Goal: Task Accomplishment & Management: Complete application form

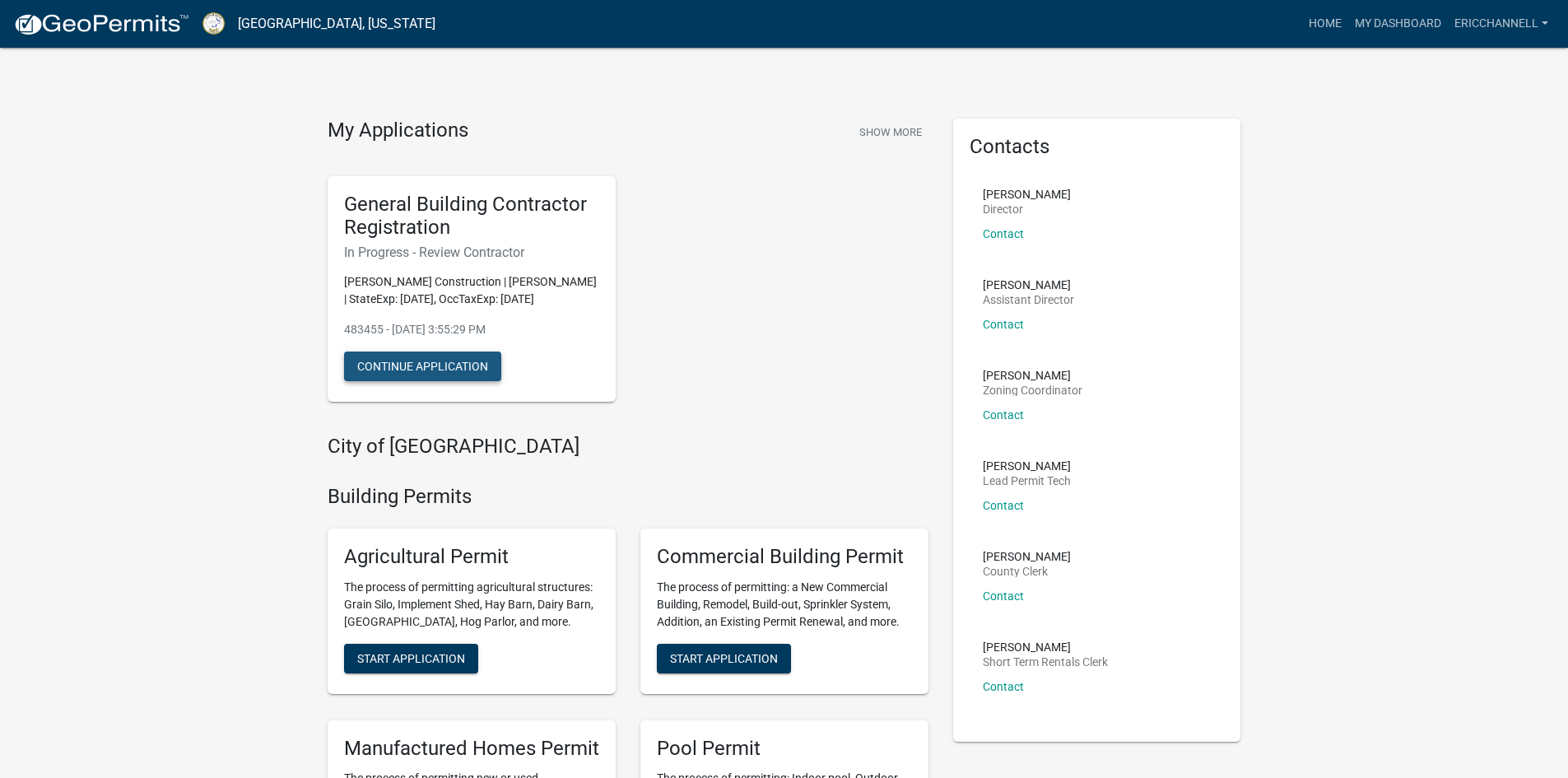
click at [418, 366] on button "Continue Application" at bounding box center [423, 367] width 157 height 30
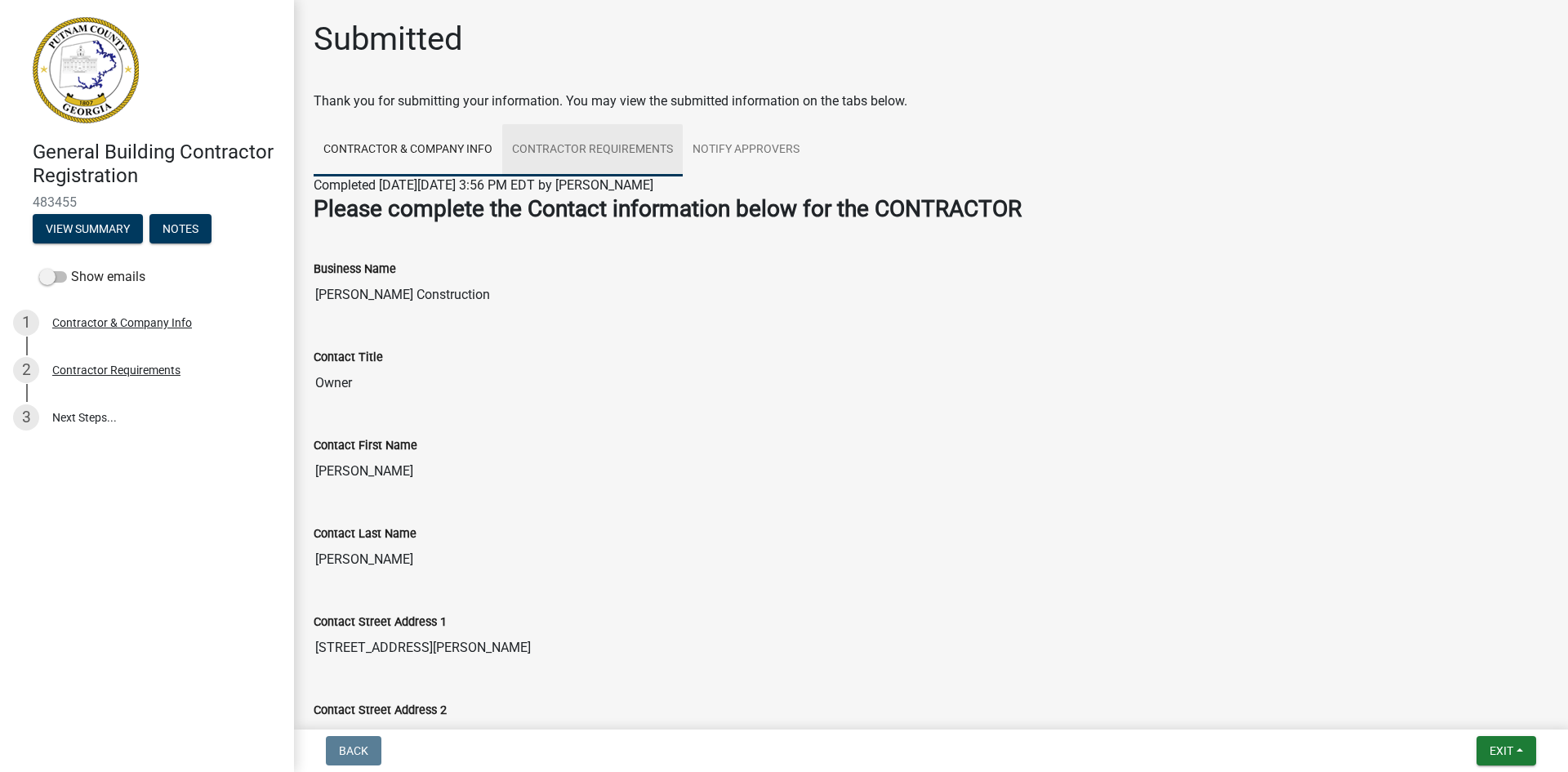
click at [574, 147] on link "Contractor Requirements" at bounding box center [593, 150] width 180 height 52
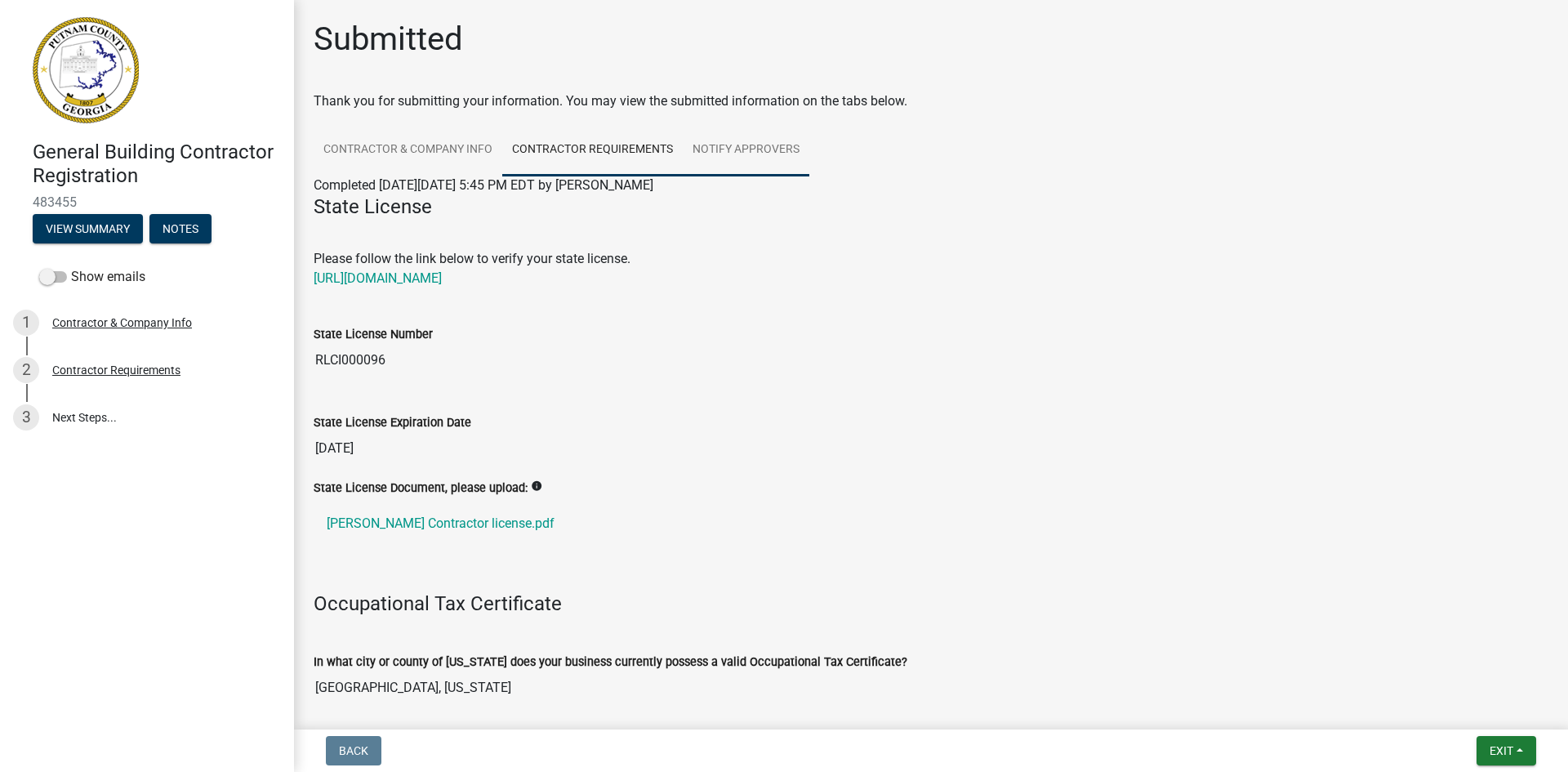
click at [719, 147] on link "Notify Approvers" at bounding box center [746, 150] width 127 height 52
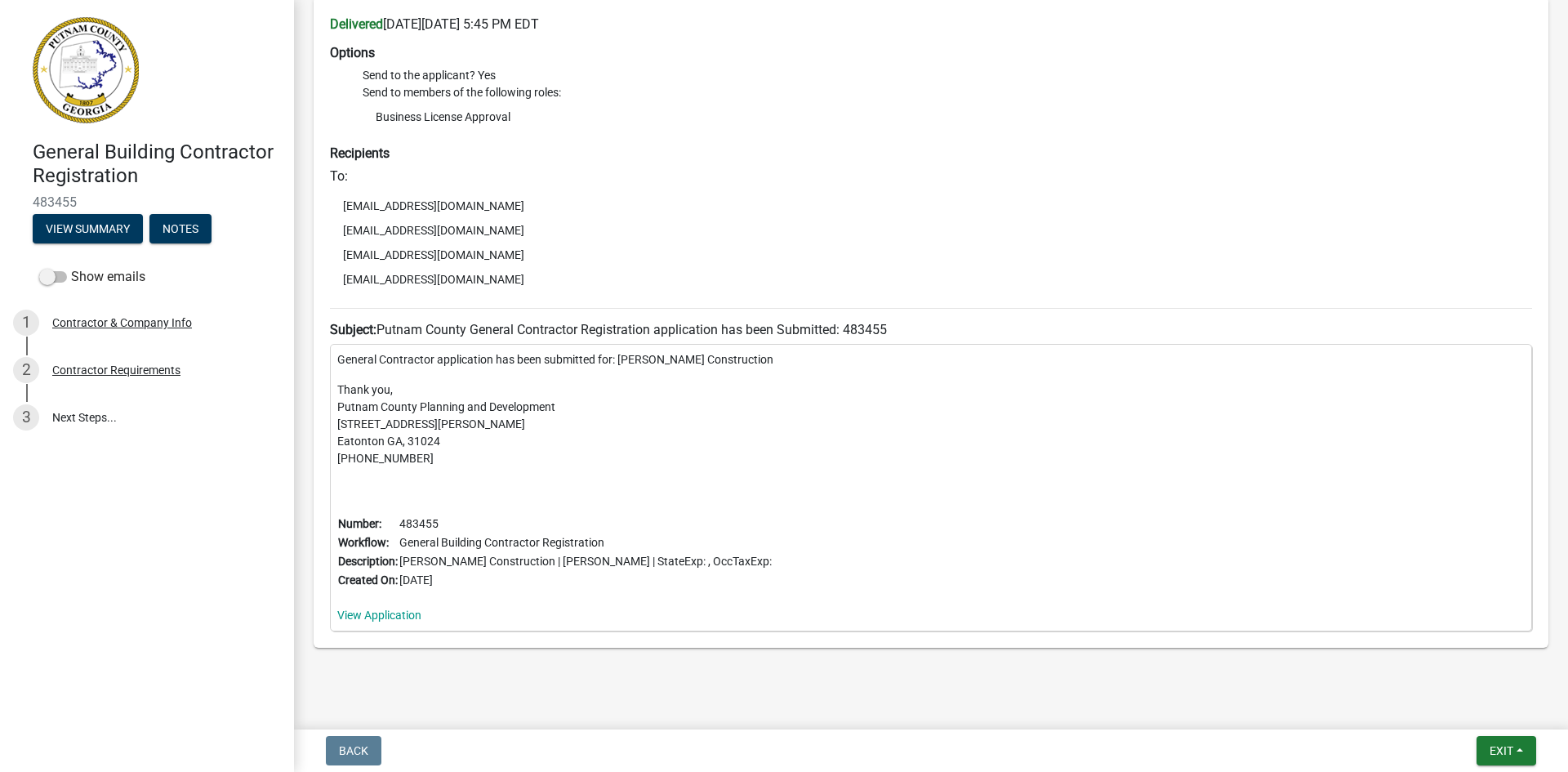
scroll to position [246, 0]
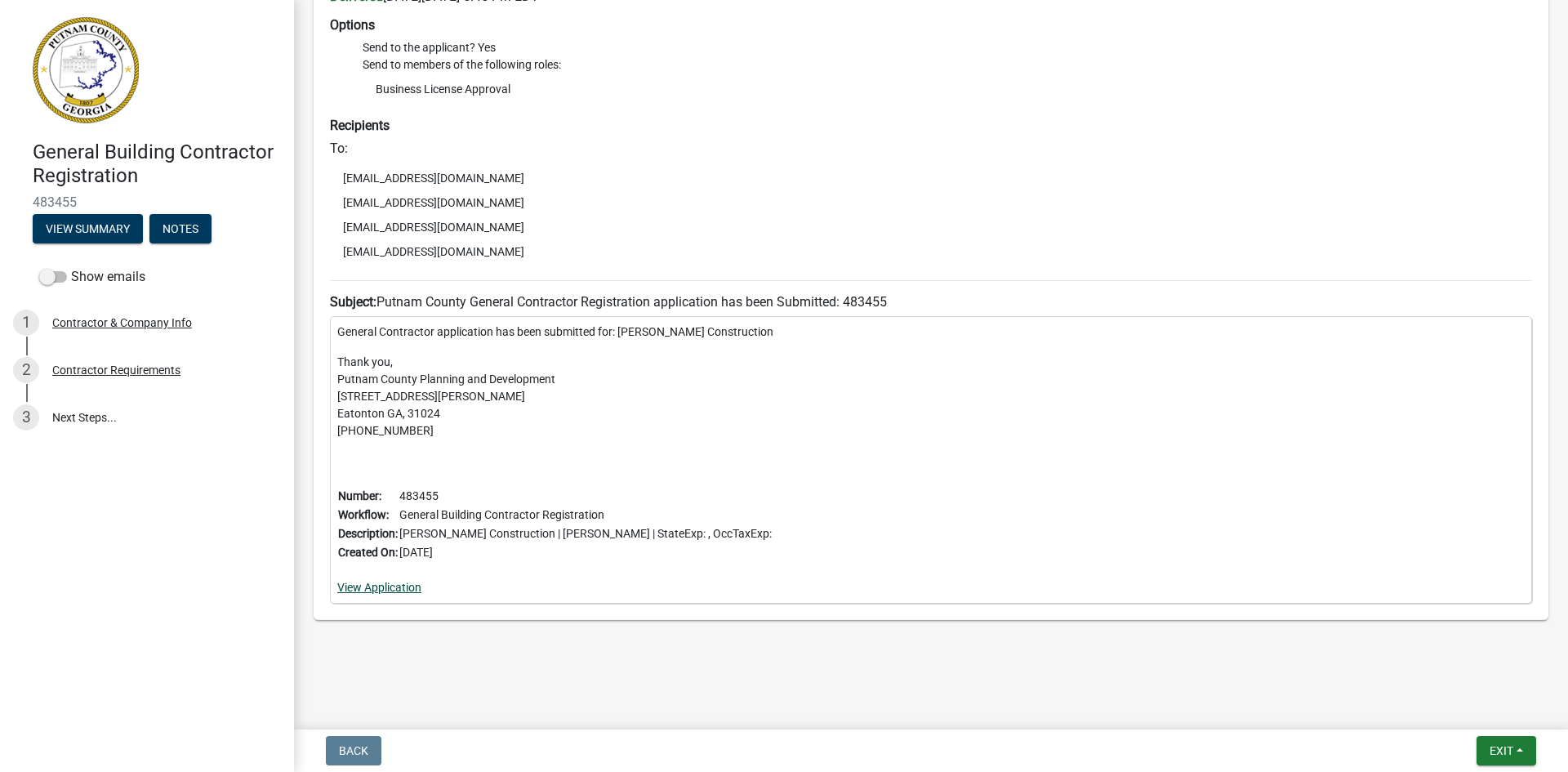
click at [379, 588] on link "View Application" at bounding box center [379, 587] width 84 height 13
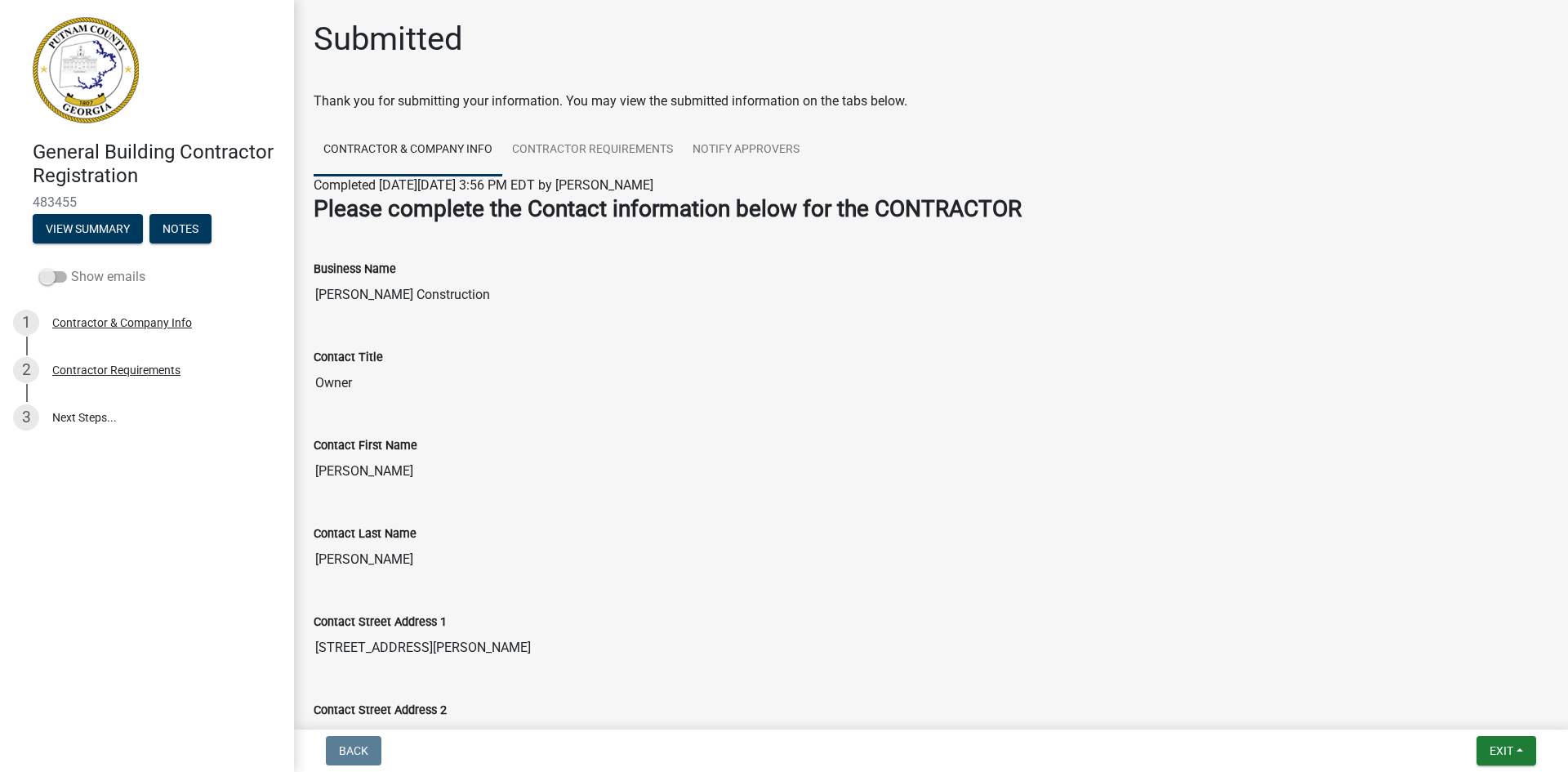
drag, startPoint x: 46, startPoint y: 274, endPoint x: 70, endPoint y: 279, distance: 24.5
click at [70, 279] on label "Show emails" at bounding box center [92, 277] width 106 height 20
click at [48, 278] on span at bounding box center [53, 277] width 28 height 12
click at [71, 267] on input "Show emails" at bounding box center [71, 267] width 0 height 0
click at [89, 415] on div "Notify Approvers" at bounding box center [95, 418] width 86 height 12
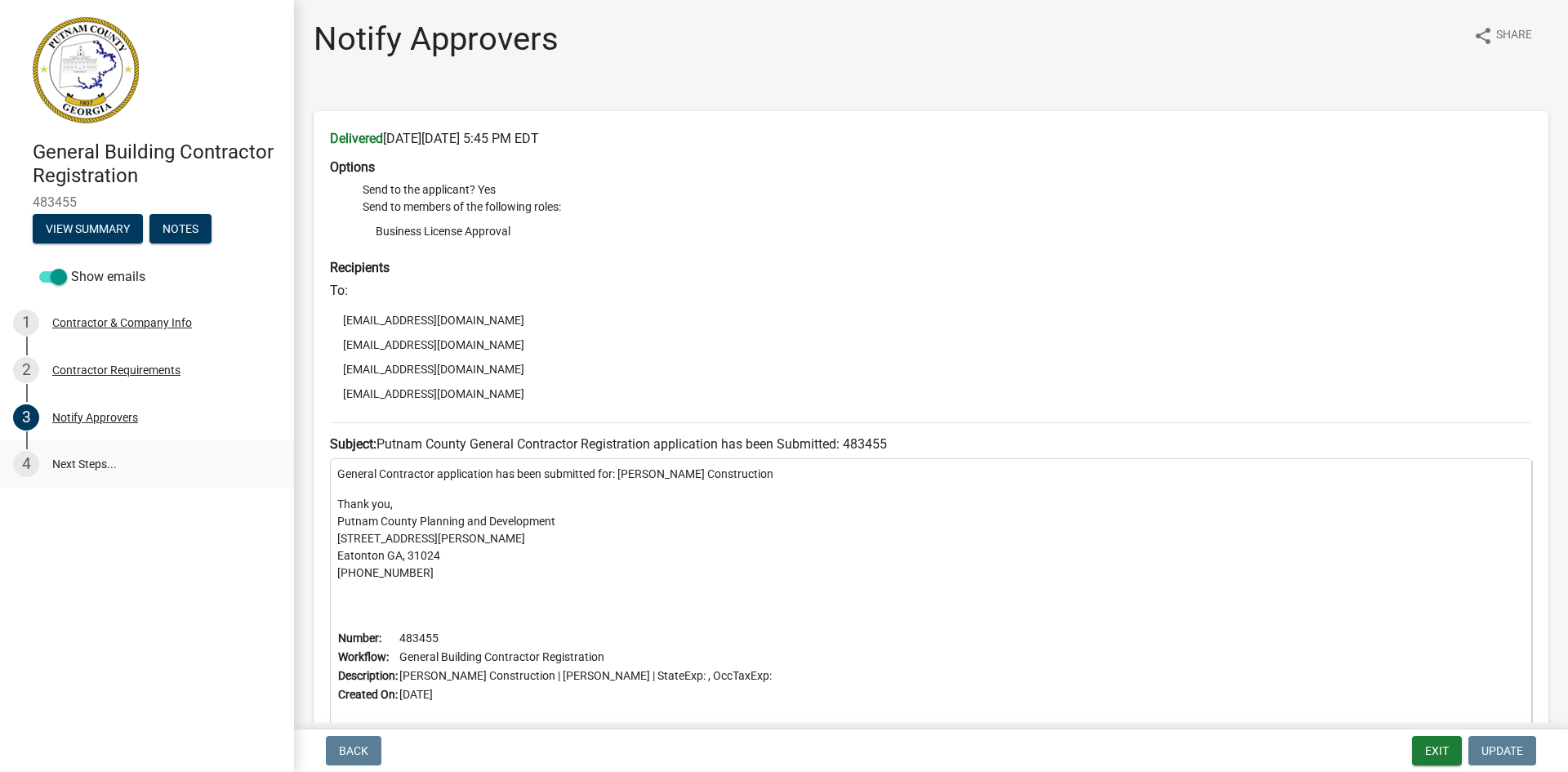
click at [70, 461] on link "4 Next Steps..." at bounding box center [146, 464] width 294 height 48
click at [179, 229] on button "Notes" at bounding box center [180, 229] width 62 height 30
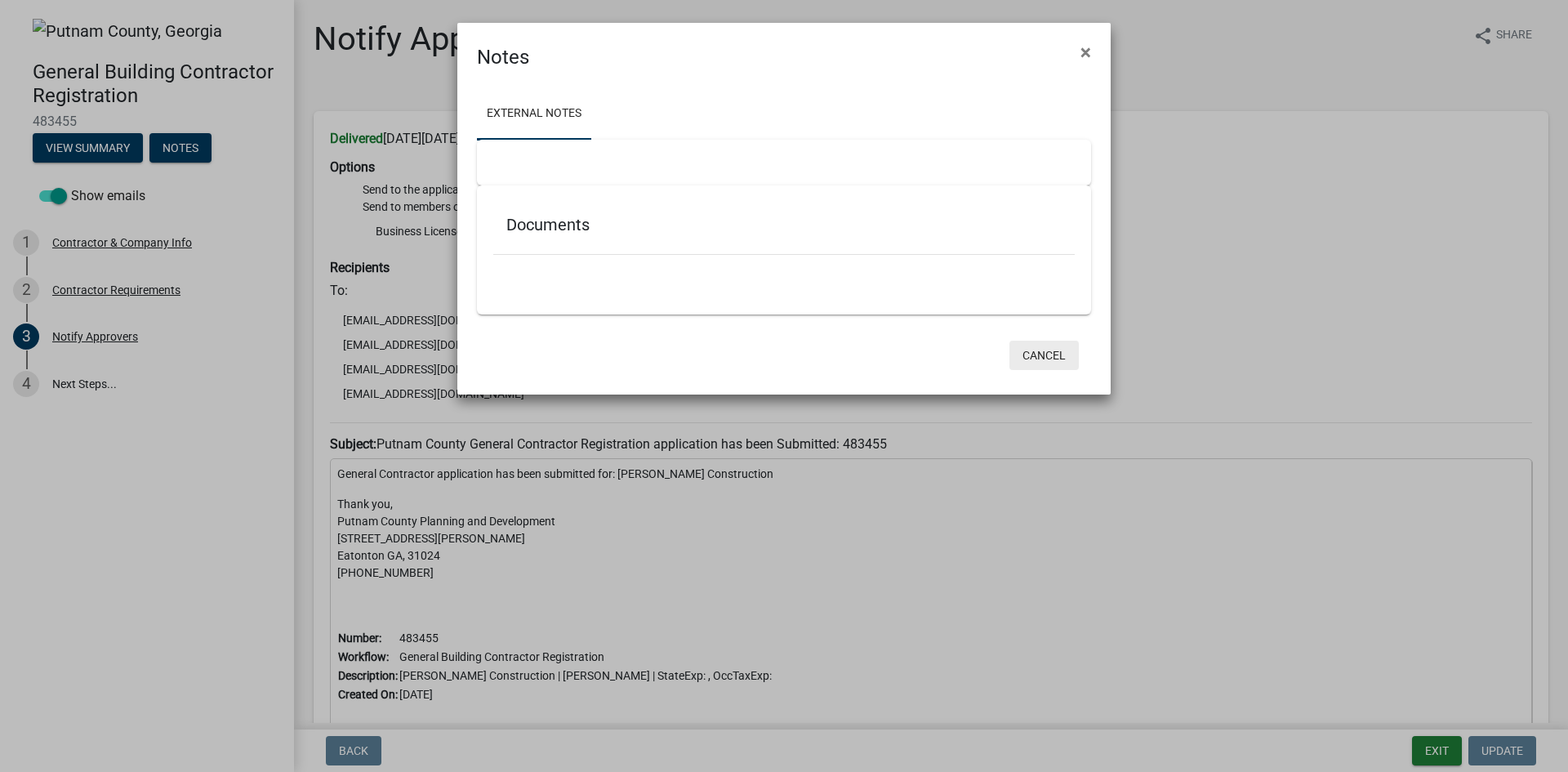
click at [1047, 355] on button "Cancel" at bounding box center [1045, 355] width 69 height 30
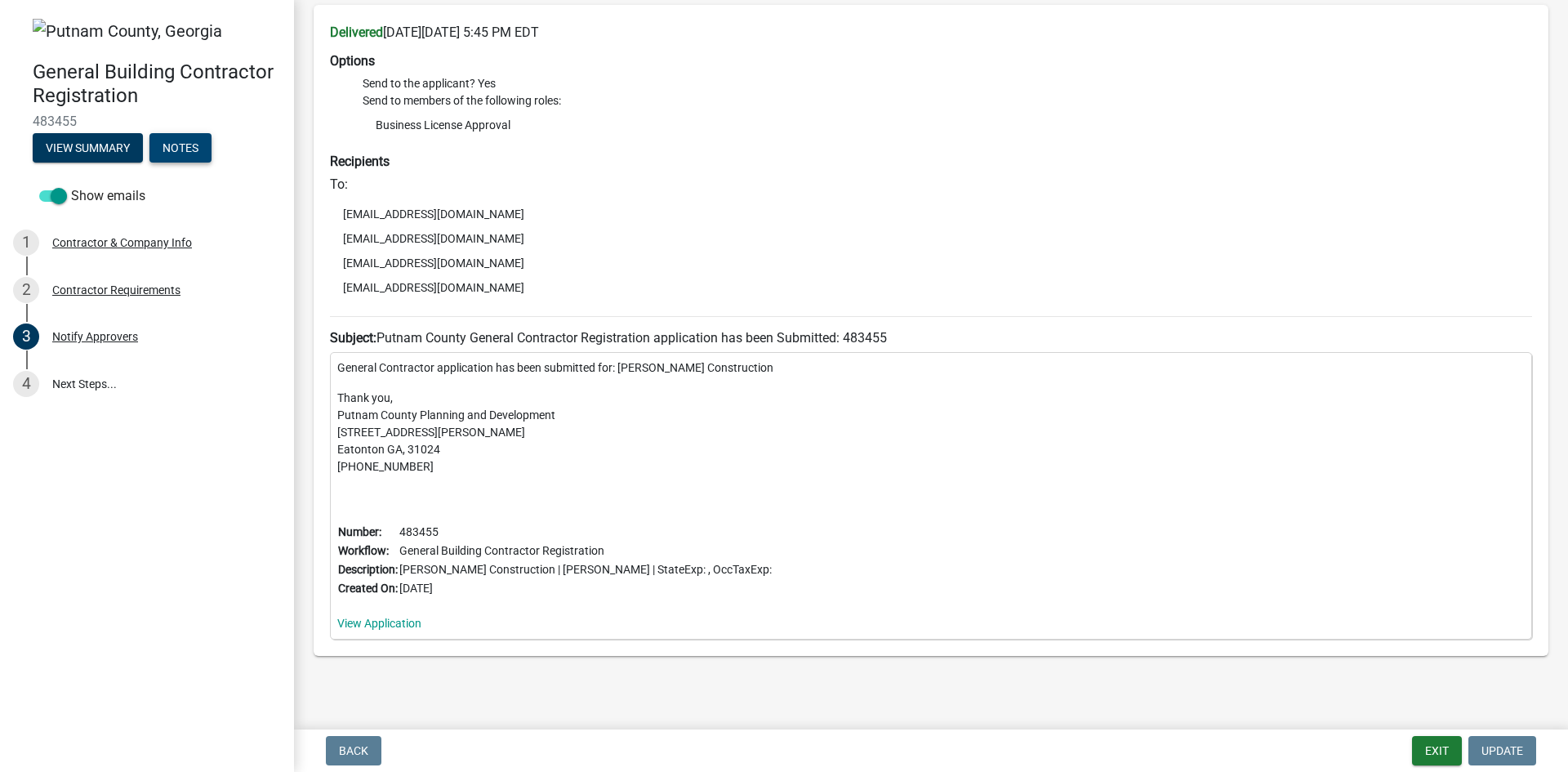
scroll to position [121, 0]
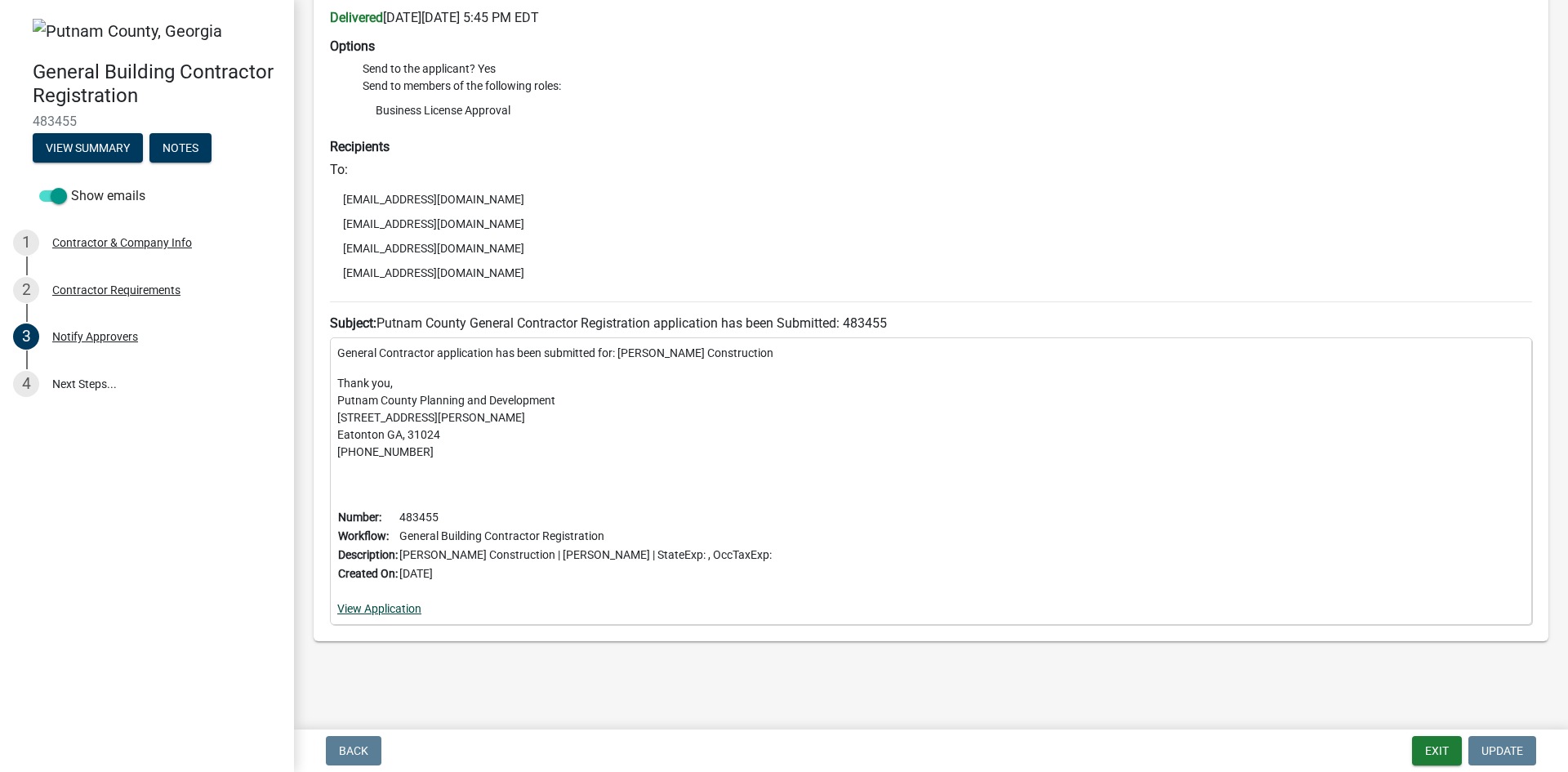
click at [390, 612] on link "View Application" at bounding box center [379, 609] width 84 height 13
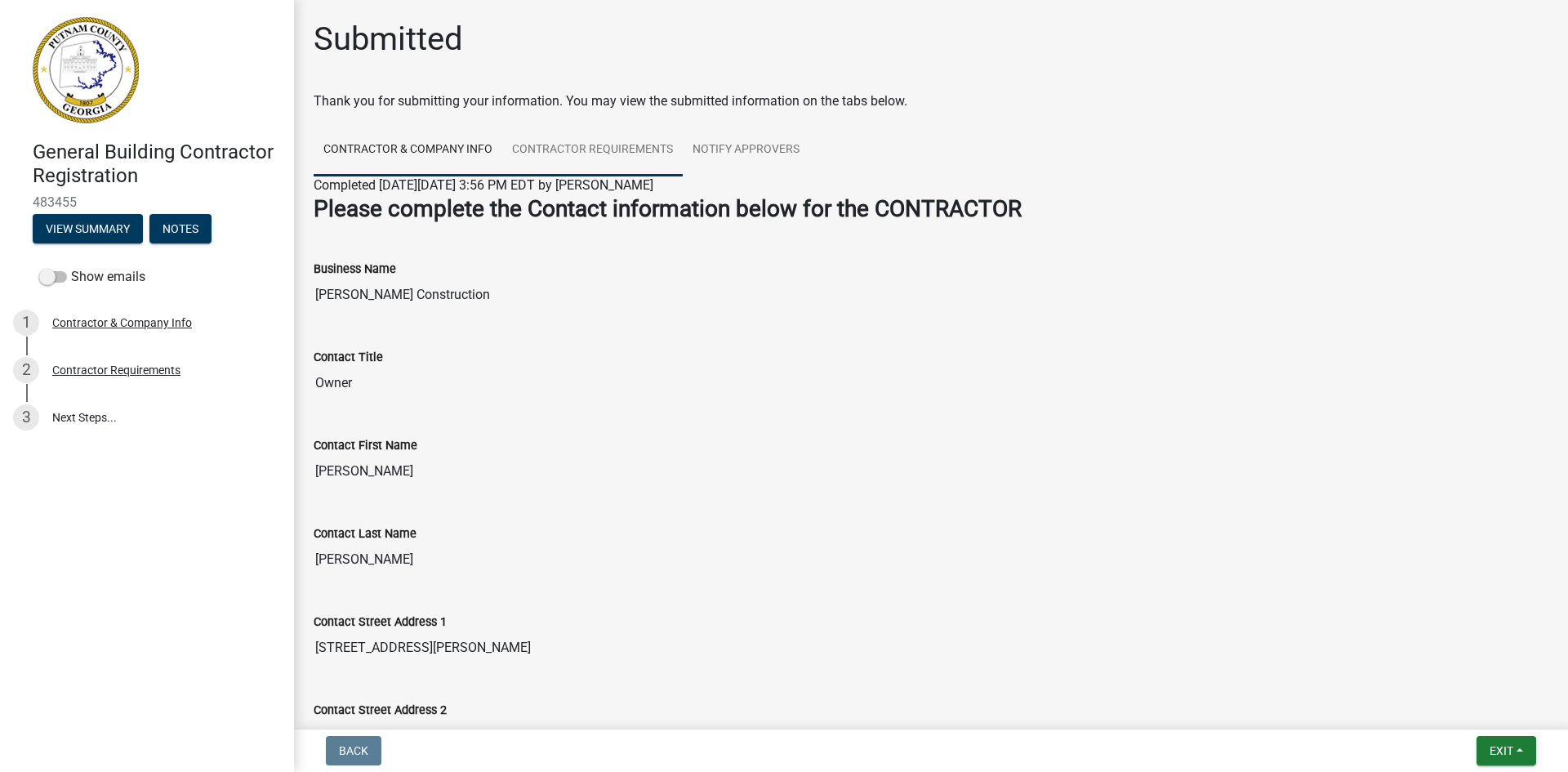
click at [584, 147] on link "Contractor Requirements" at bounding box center [593, 150] width 180 height 52
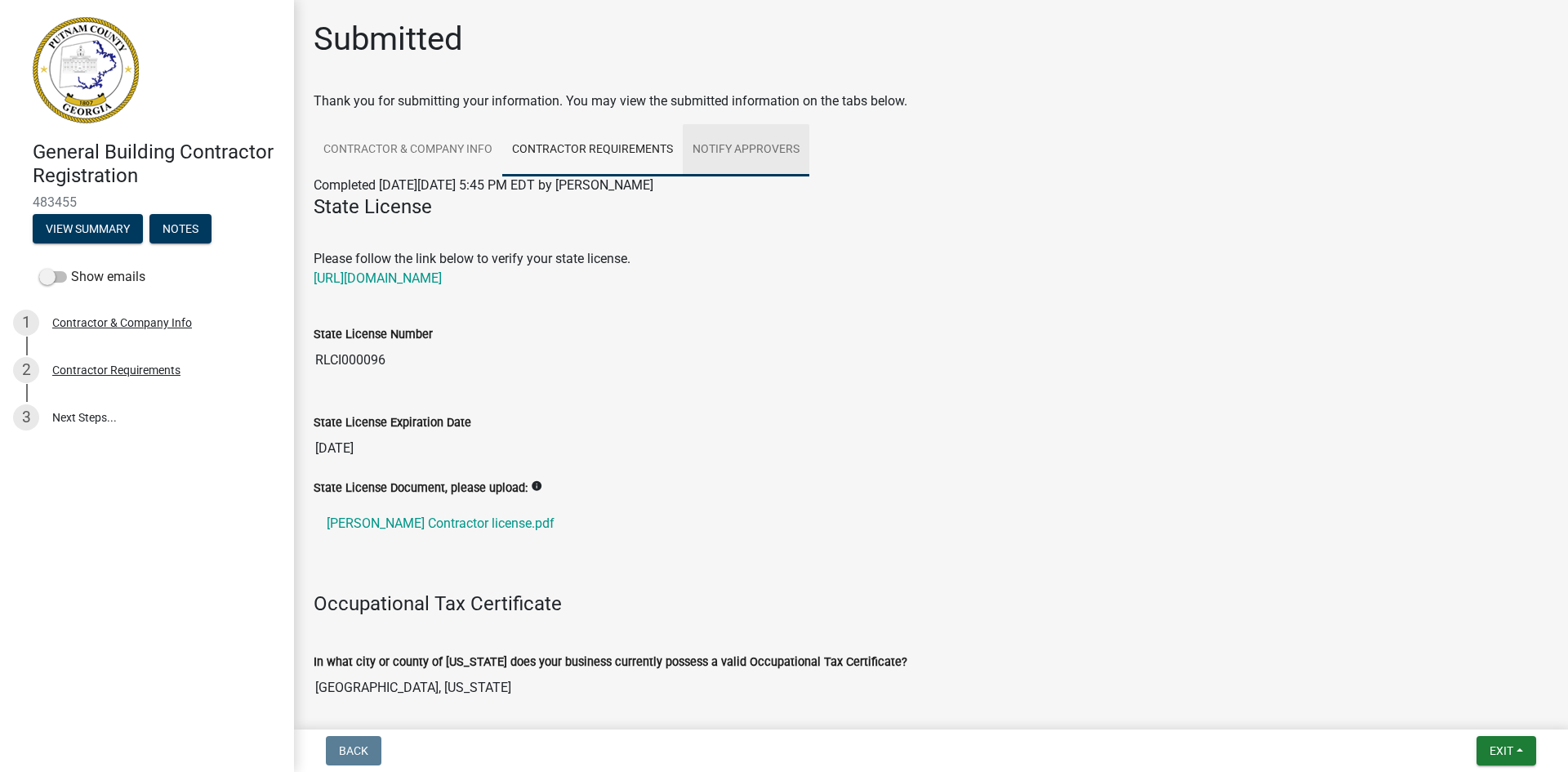
click at [736, 146] on link "Notify Approvers" at bounding box center [746, 150] width 127 height 52
